Goal: Entertainment & Leisure: Browse casually

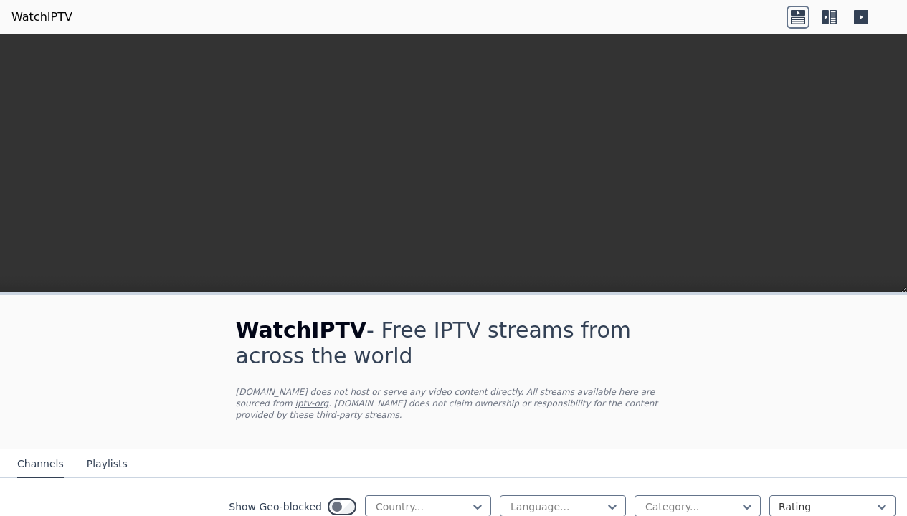
scroll to position [289, 0]
type input "*******"
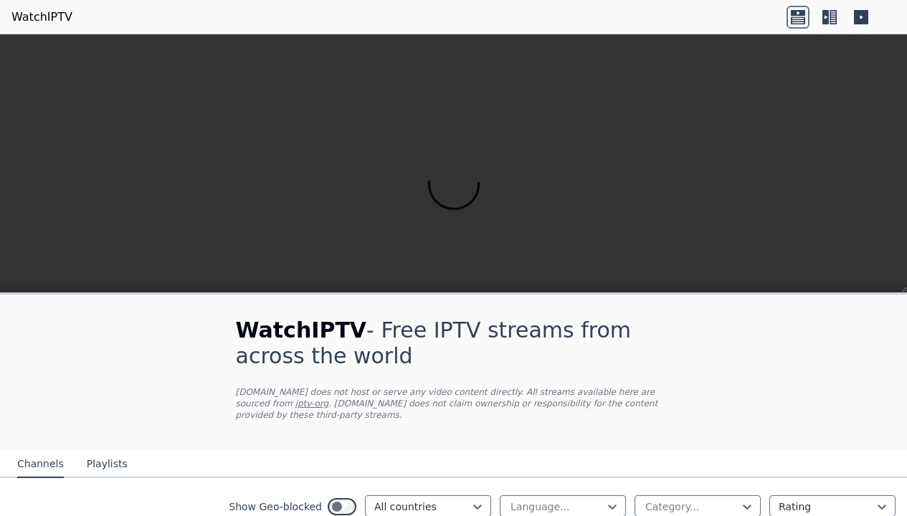
scroll to position [3903, 0]
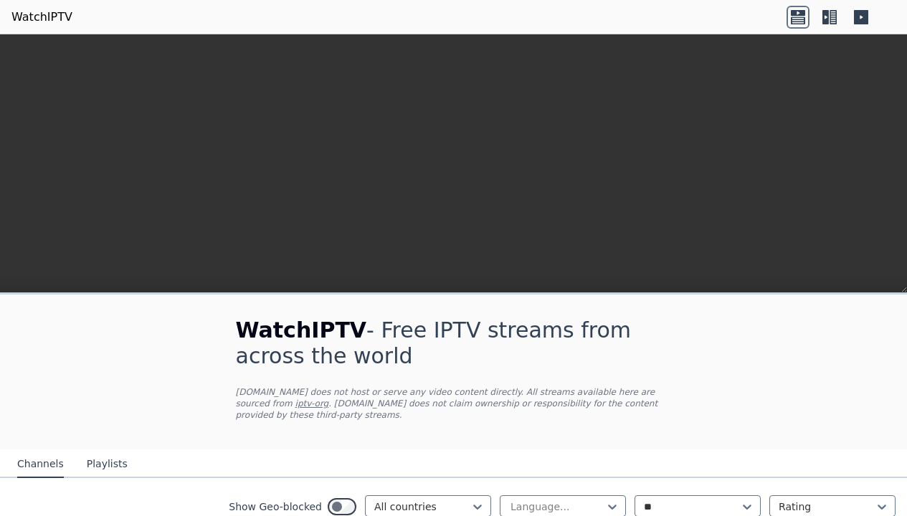
type input "***"
